Goal: Use online tool/utility: Utilize a website feature to perform a specific function

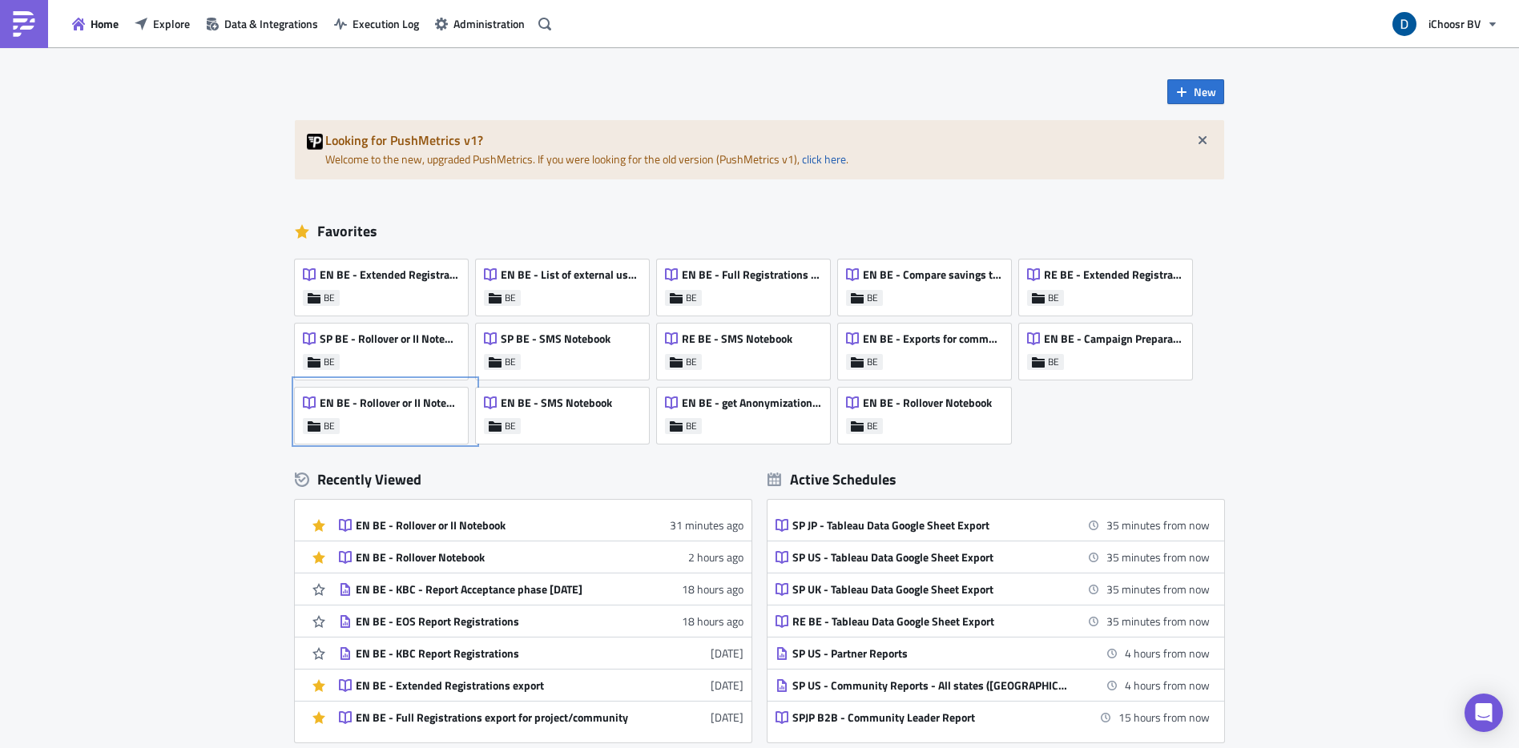
click at [453, 429] on div "EN BE - Rollover or II Notebook BE" at bounding box center [381, 416] width 173 height 56
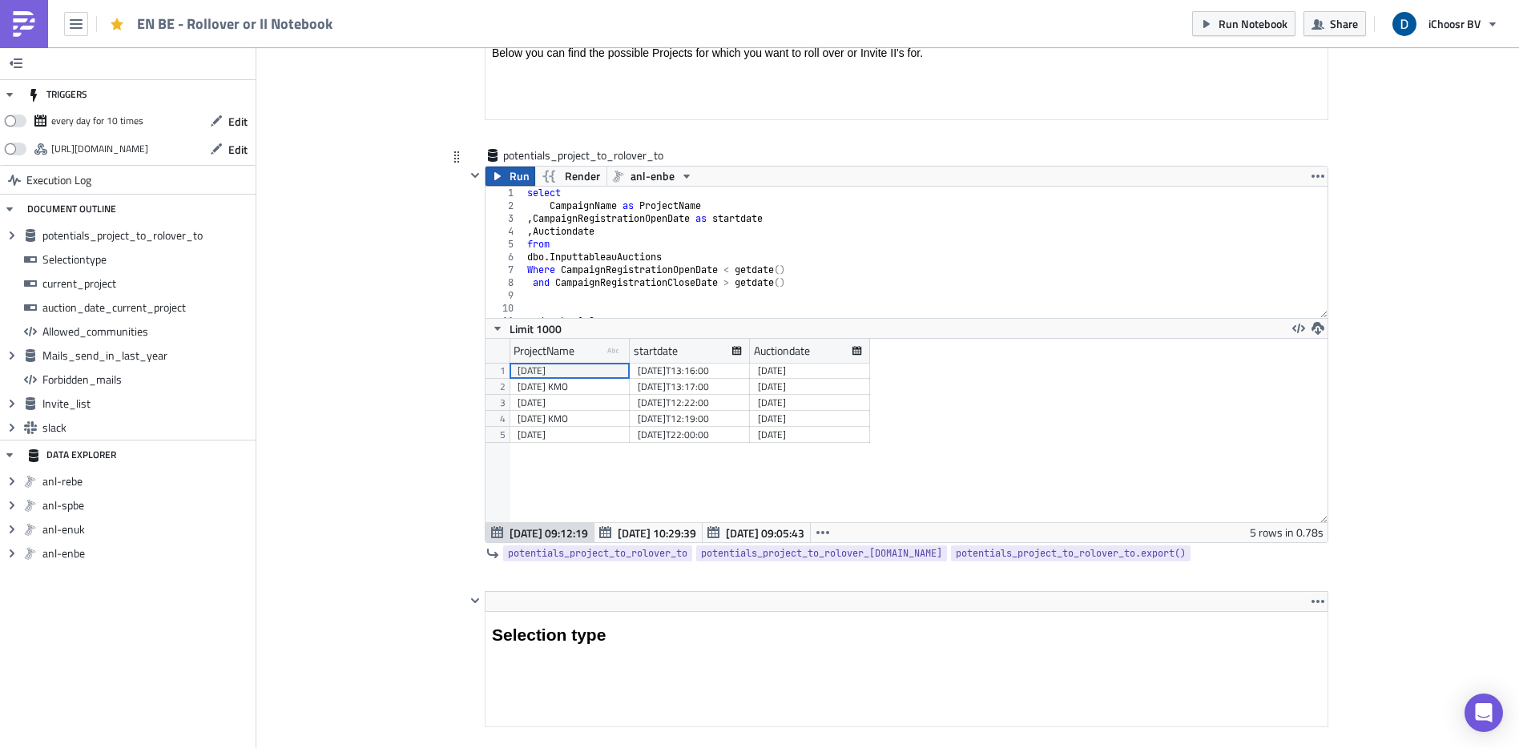
click at [509, 178] on span "Run" at bounding box center [519, 176] width 20 height 19
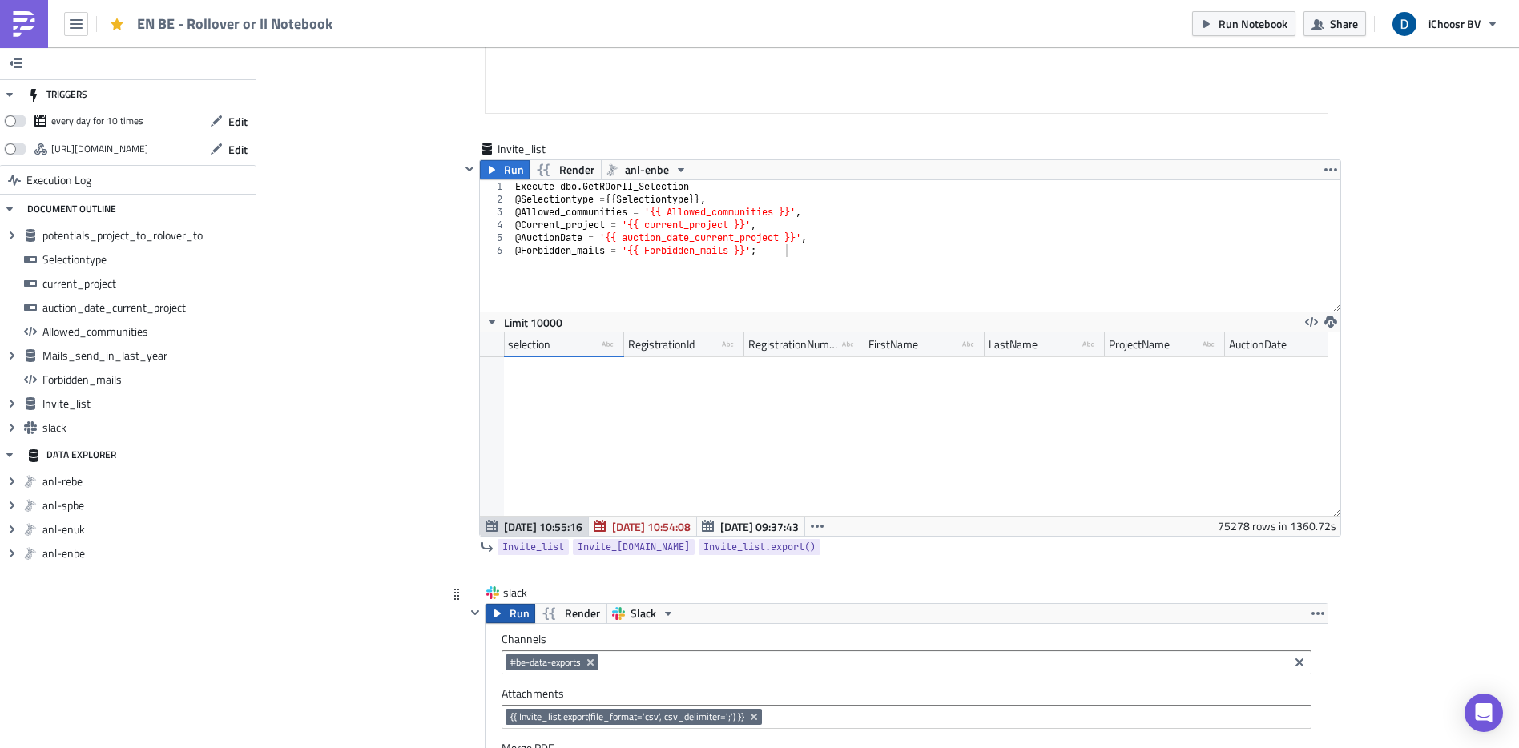
click at [519, 611] on span "Run" at bounding box center [519, 613] width 20 height 19
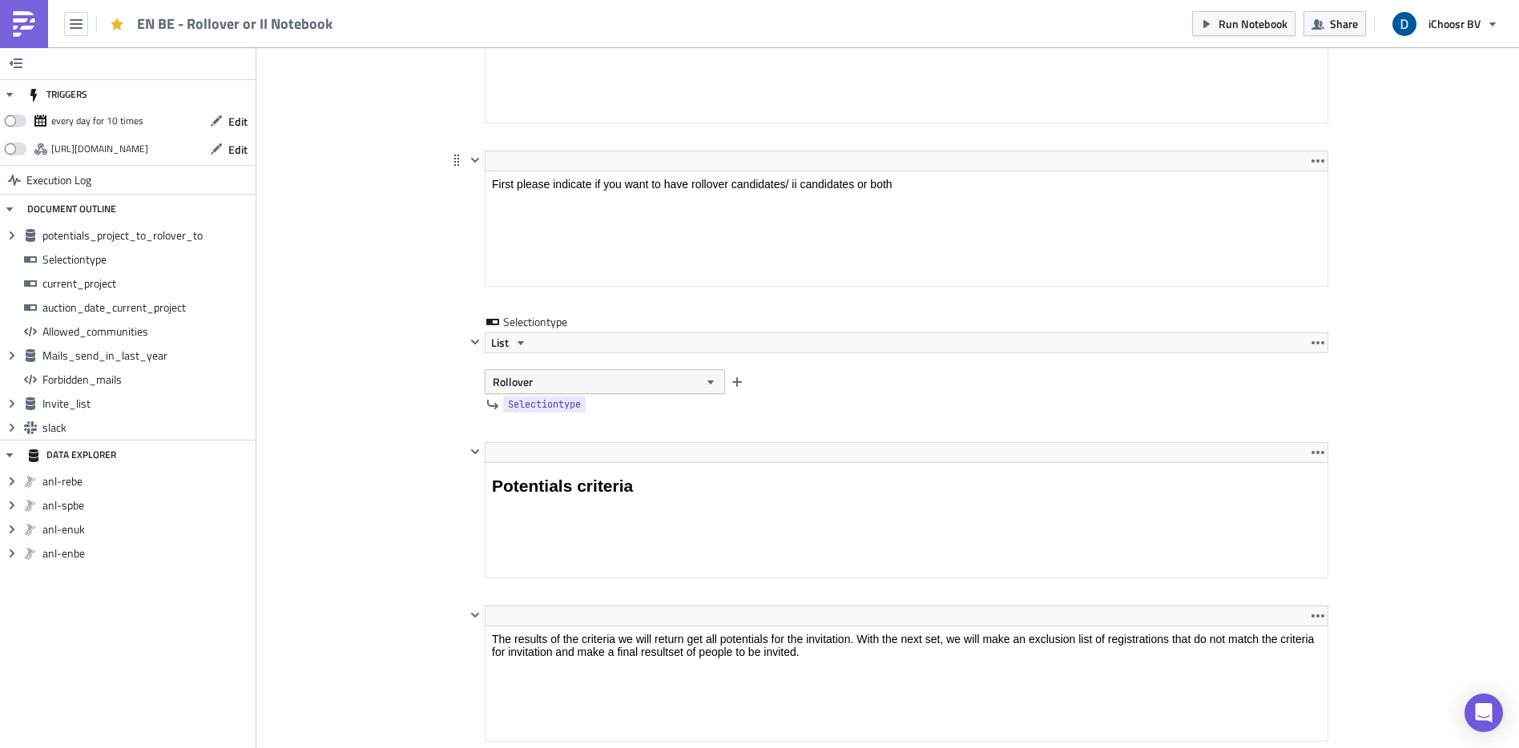
scroll to position [1315, 0]
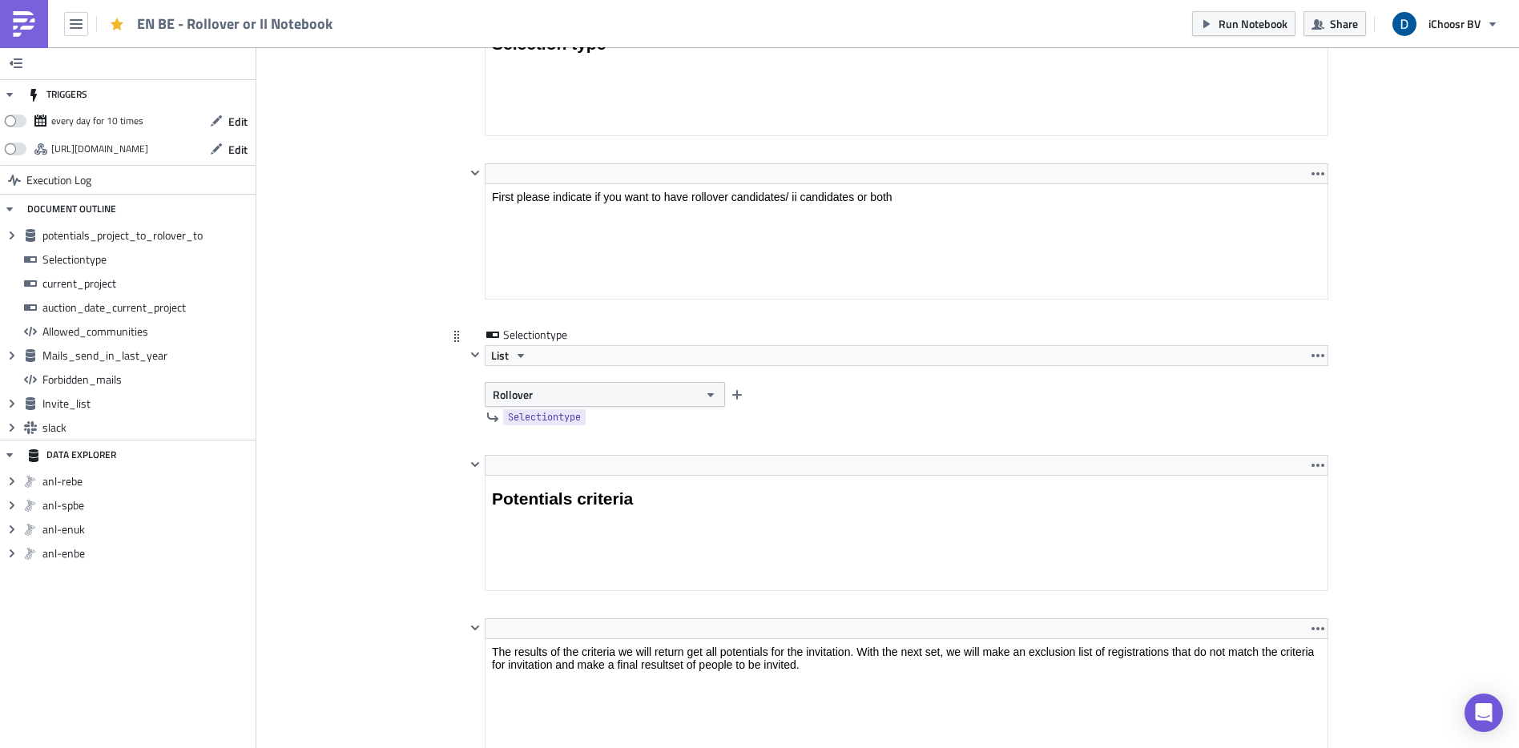
click at [608, 379] on div "List Rollover" at bounding box center [907, 376] width 844 height 62
click at [609, 390] on button "Rollover" at bounding box center [605, 394] width 240 height 25
click at [567, 452] on div "Interested Individuals" at bounding box center [555, 447] width 133 height 16
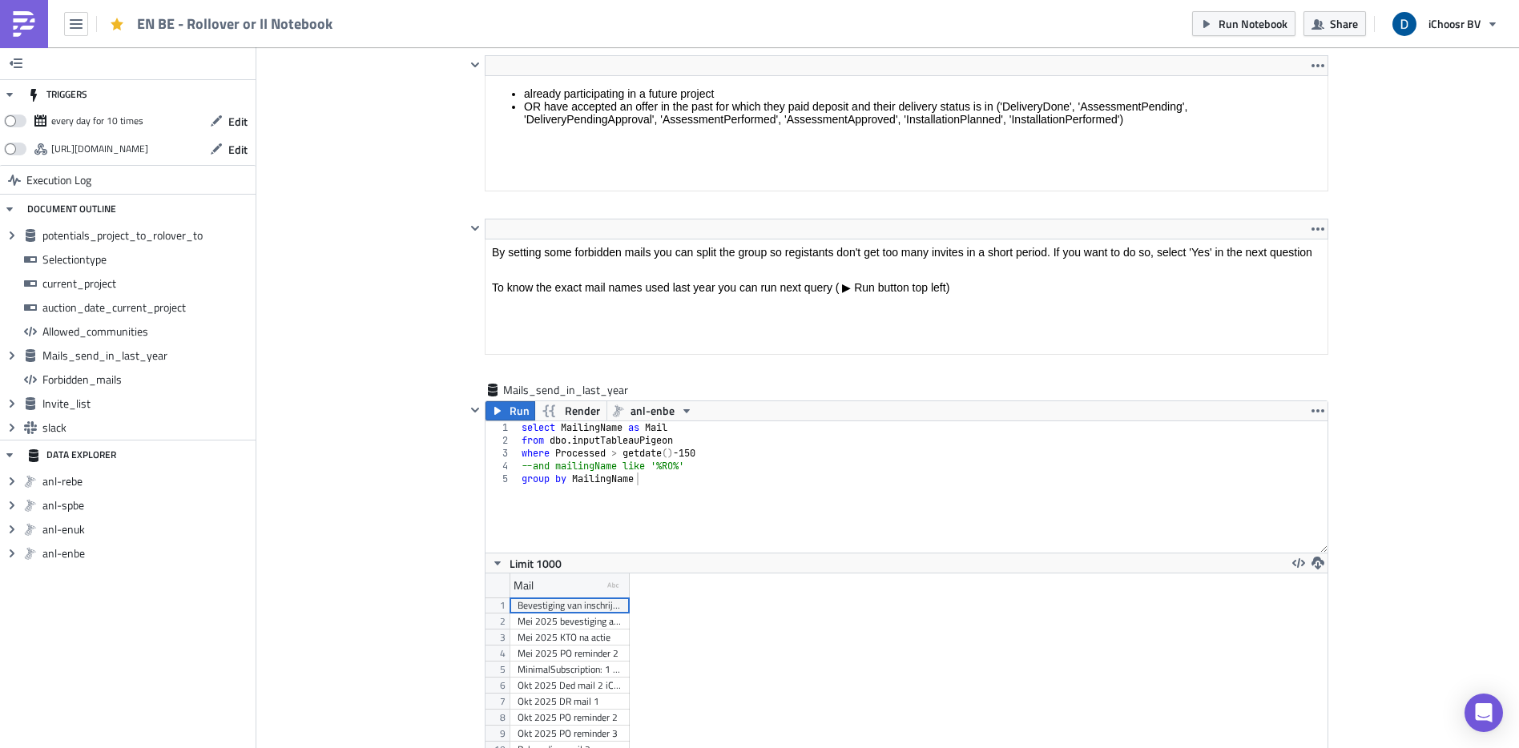
scroll to position [3602, 0]
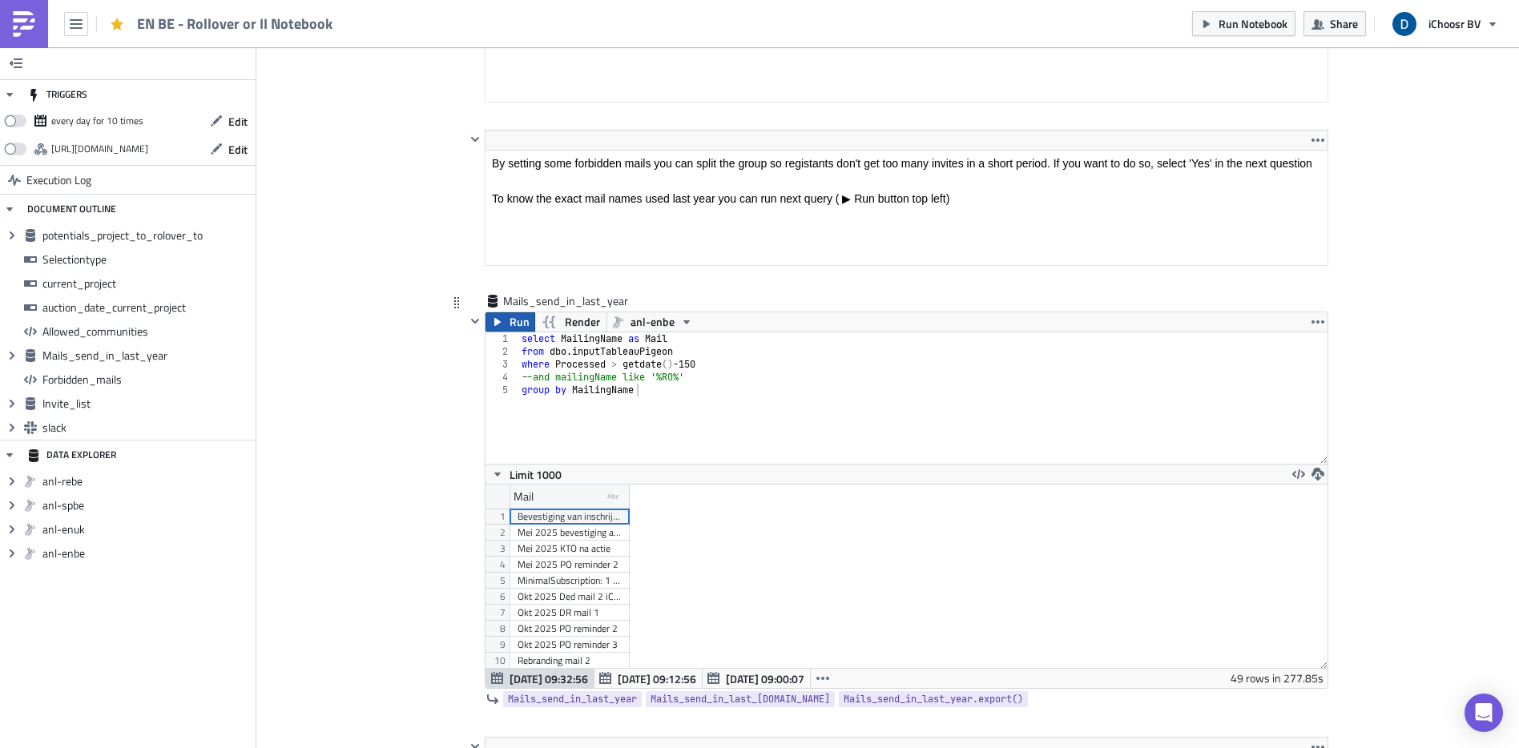
click at [509, 314] on span "Run" at bounding box center [519, 321] width 20 height 19
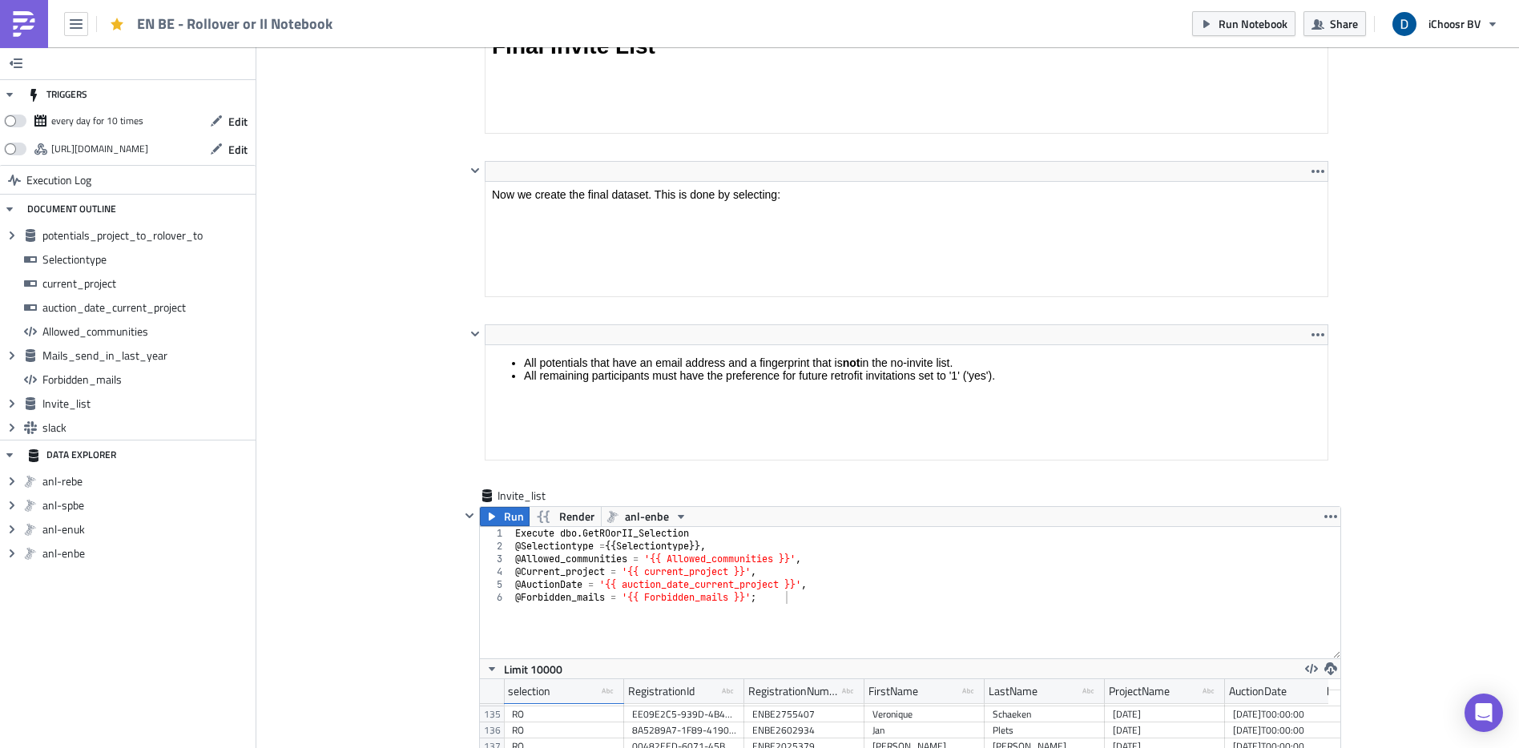
scroll to position [4923, 0]
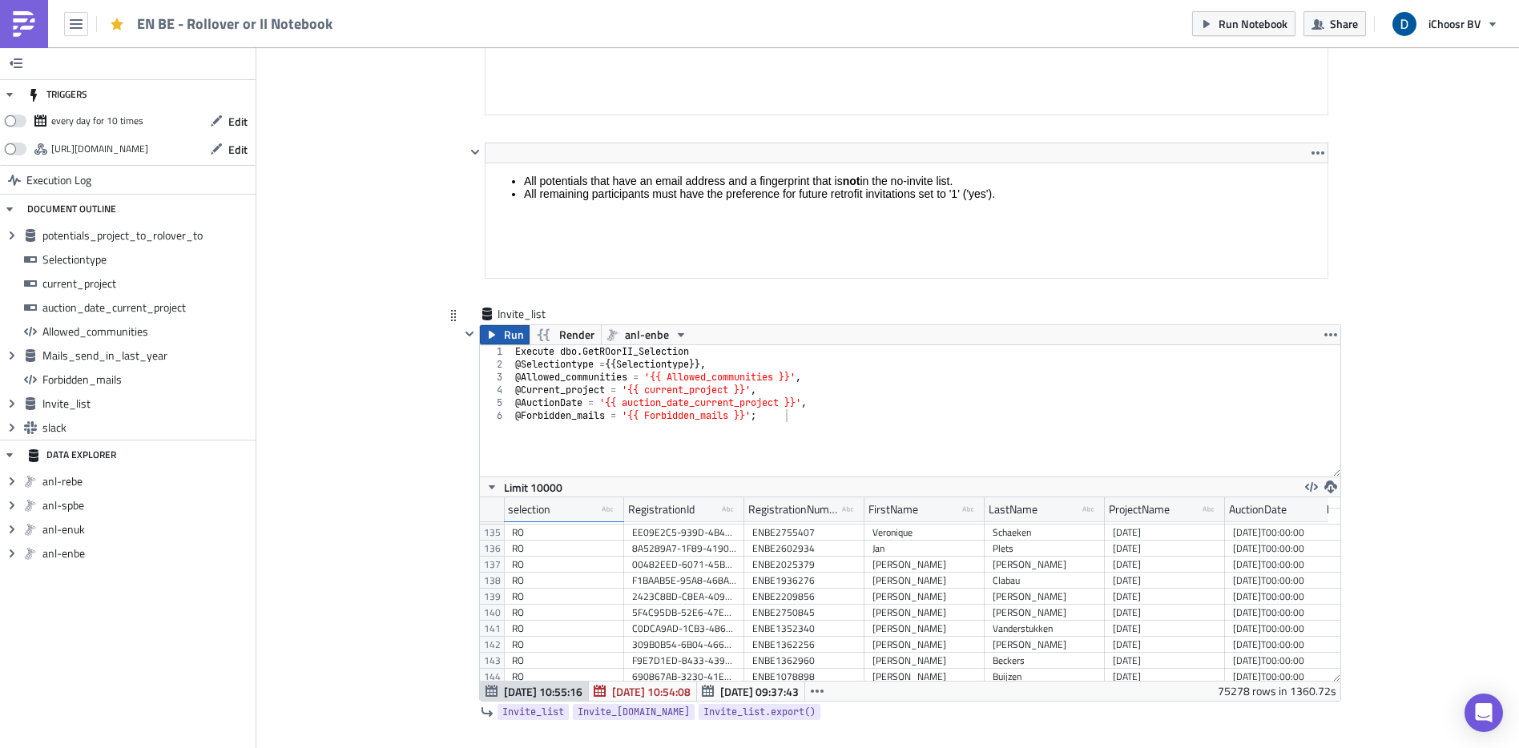
click at [504, 332] on span "Run" at bounding box center [514, 334] width 20 height 19
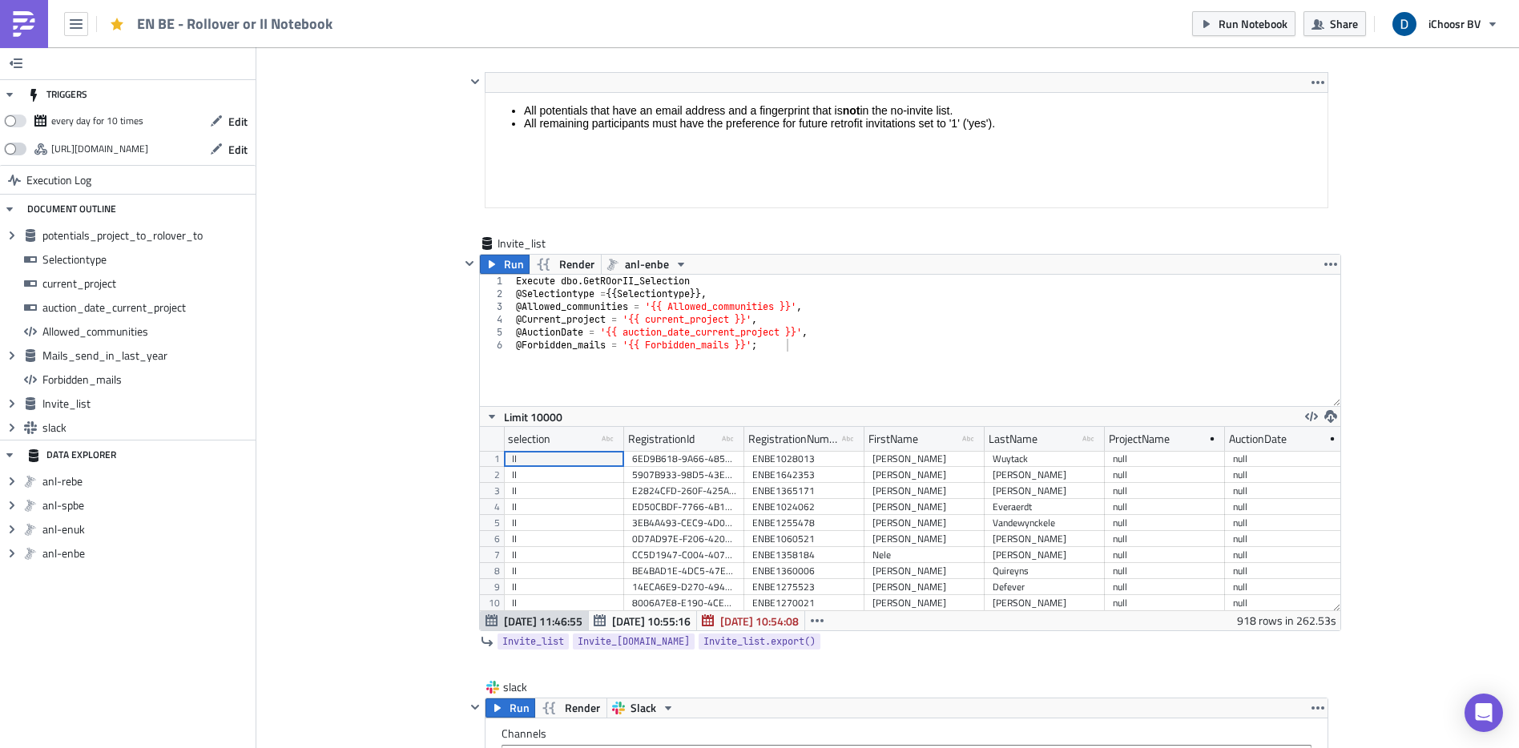
scroll to position [183, 860]
click at [516, 711] on span "Run" at bounding box center [519, 708] width 20 height 19
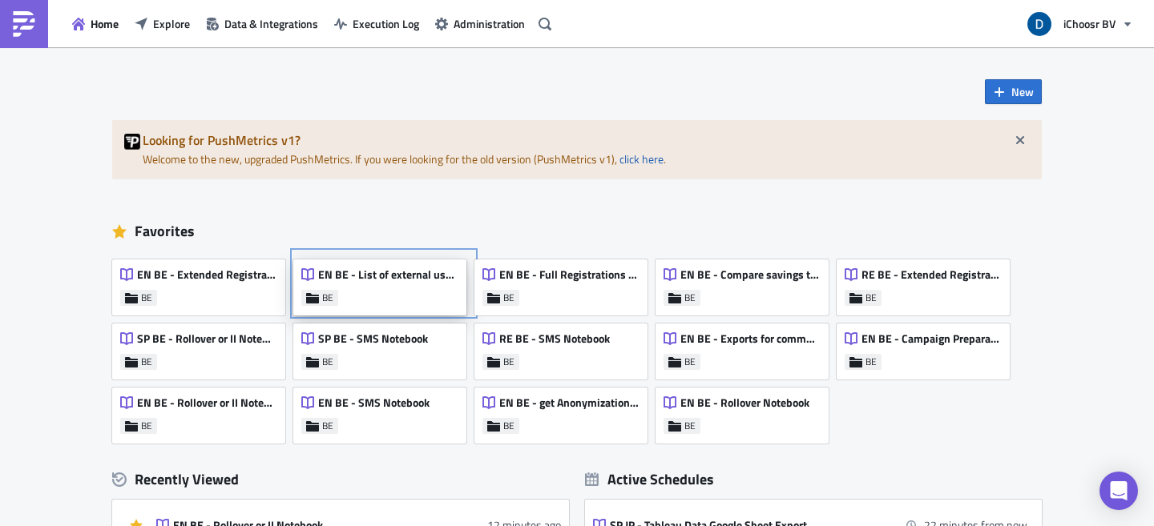
click at [436, 294] on div "EN BE - List of external user id's of KBC Registrants BE" at bounding box center [379, 288] width 173 height 56
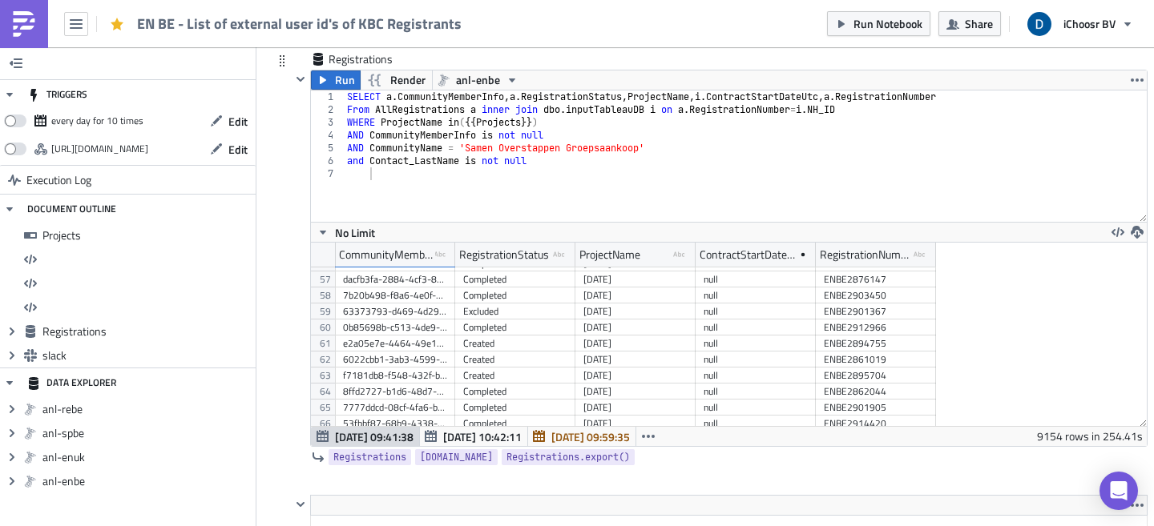
scroll to position [900, 0]
